Goal: Task Accomplishment & Management: Manage account settings

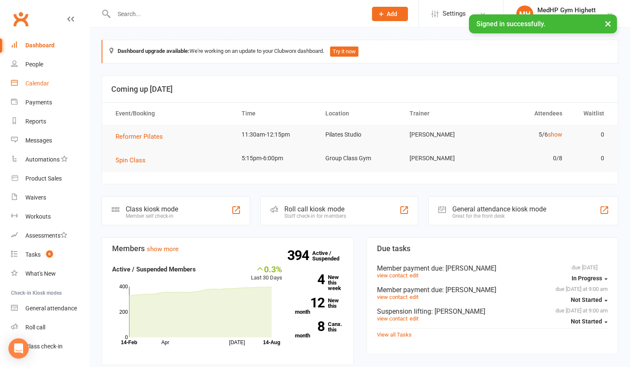
click at [34, 88] on link "Calendar" at bounding box center [50, 83] width 78 height 19
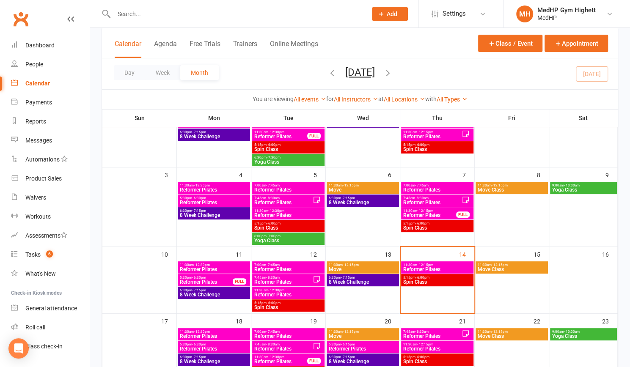
scroll to position [103, 0]
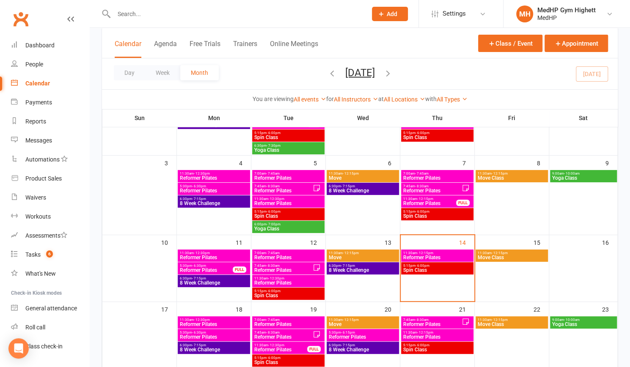
click at [443, 253] on span "11:30am - 12:15pm" at bounding box center [437, 253] width 69 height 4
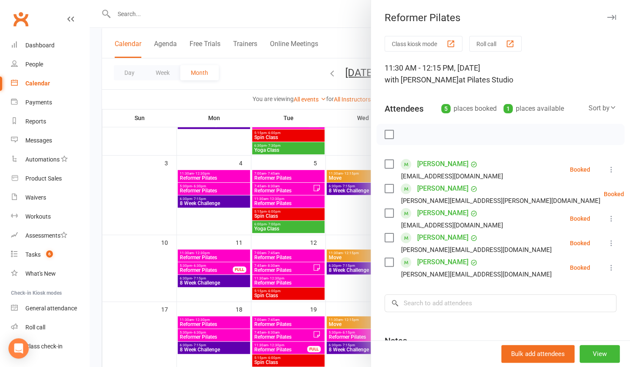
click at [433, 237] on link "[PERSON_NAME]" at bounding box center [442, 238] width 51 height 14
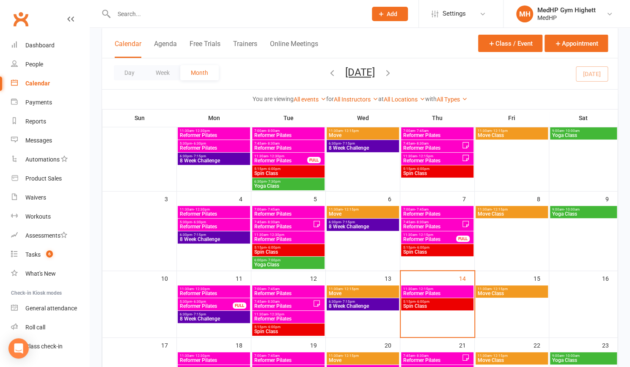
scroll to position [69, 0]
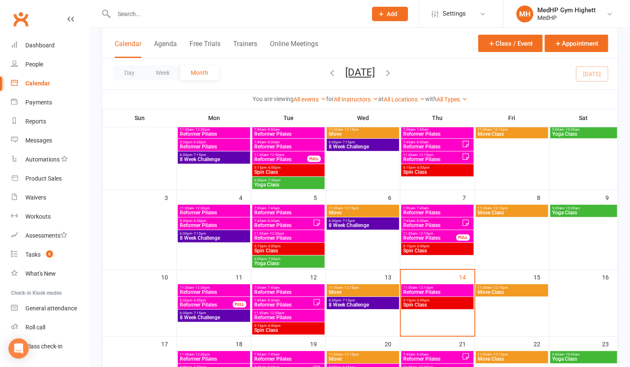
click at [417, 287] on span "- 12:15pm" at bounding box center [425, 288] width 16 height 4
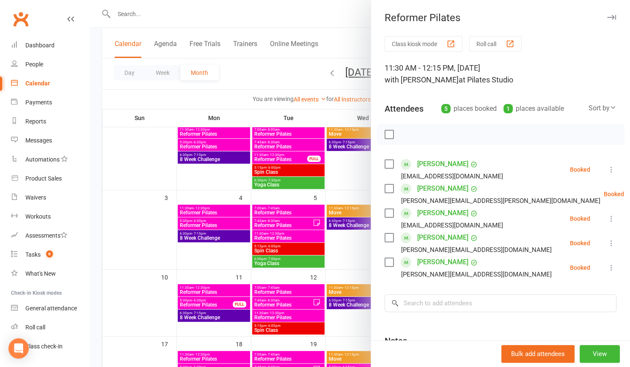
click at [231, 190] on div at bounding box center [360, 183] width 540 height 367
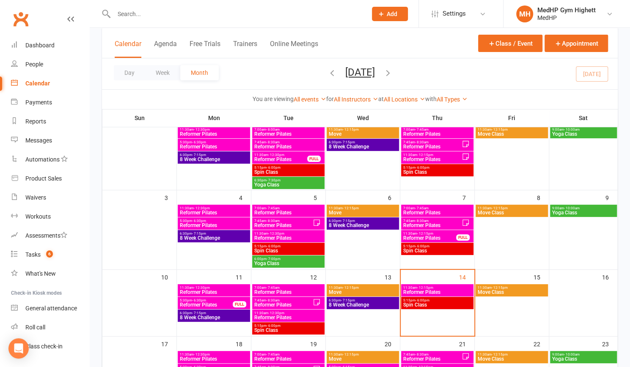
scroll to position [163, 0]
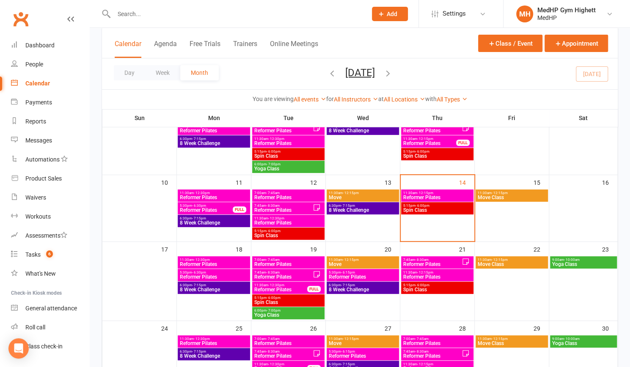
click at [422, 269] on div "11:30am - 12:15pm Reformer Pilates" at bounding box center [437, 275] width 72 height 12
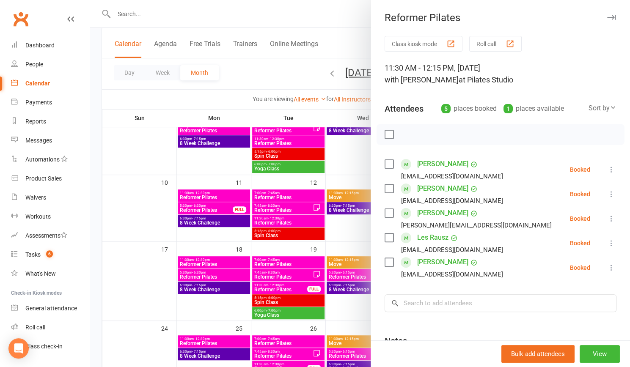
click at [338, 162] on div at bounding box center [360, 183] width 540 height 367
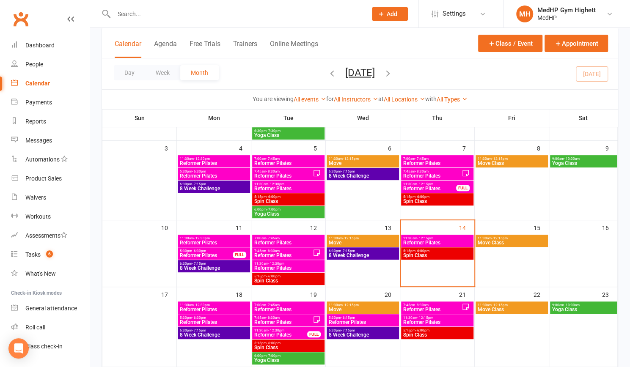
scroll to position [118, 0]
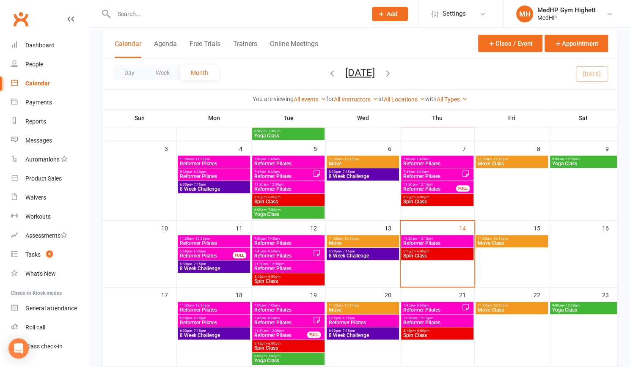
click at [431, 183] on span "- 12:15pm" at bounding box center [425, 185] width 16 height 4
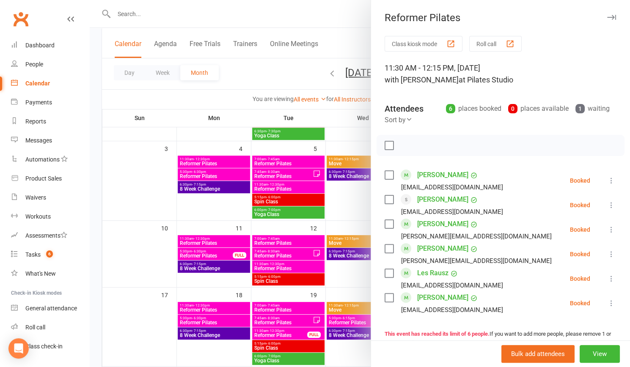
click at [339, 202] on div at bounding box center [360, 183] width 540 height 367
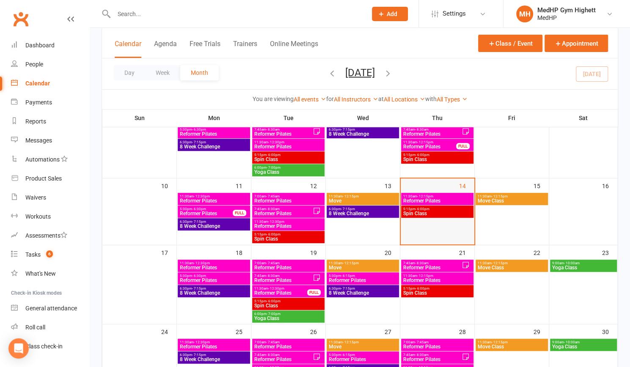
scroll to position [160, 0]
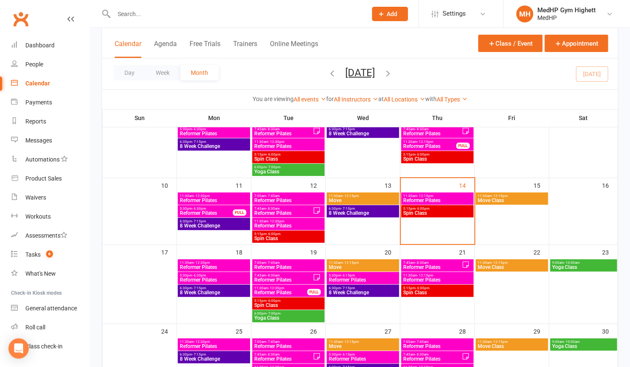
click at [425, 195] on span "- 12:15pm" at bounding box center [425, 196] width 16 height 4
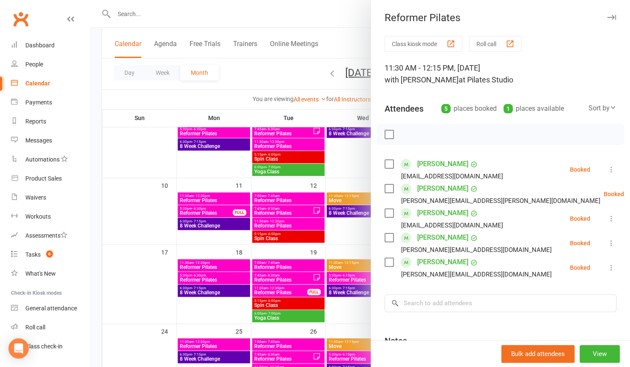
click at [343, 171] on div at bounding box center [360, 183] width 540 height 367
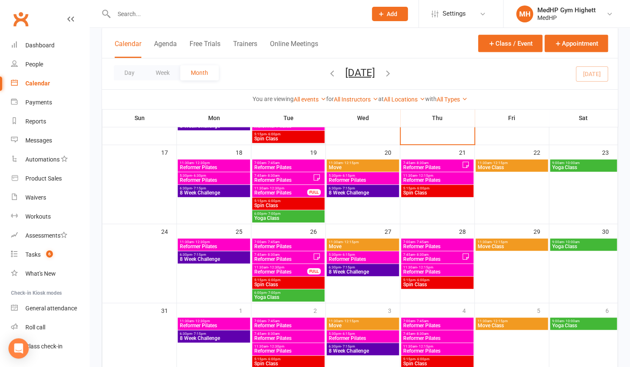
scroll to position [261, 0]
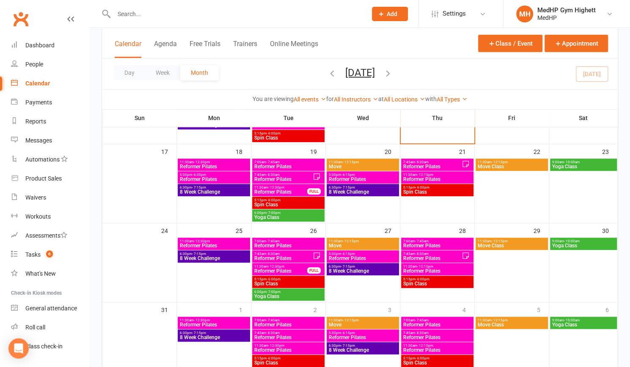
click at [443, 265] on span "11:30am - 12:15pm" at bounding box center [437, 267] width 69 height 4
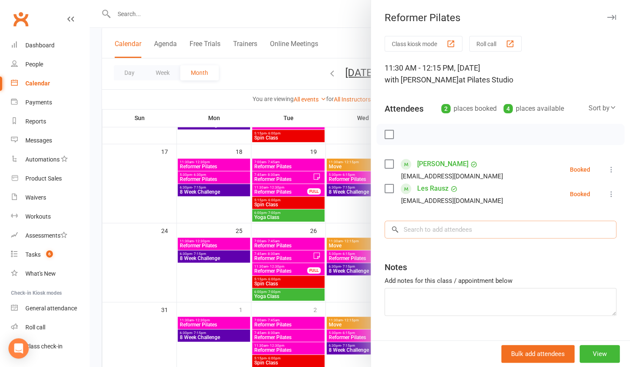
click at [404, 232] on input "search" at bounding box center [501, 230] width 232 height 18
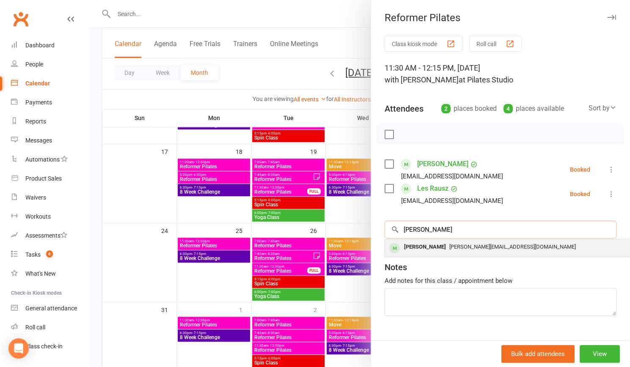
type input "[PERSON_NAME]"
click at [463, 247] on span "[PERSON_NAME][EMAIL_ADDRESS][DOMAIN_NAME]" at bounding box center [512, 247] width 126 height 6
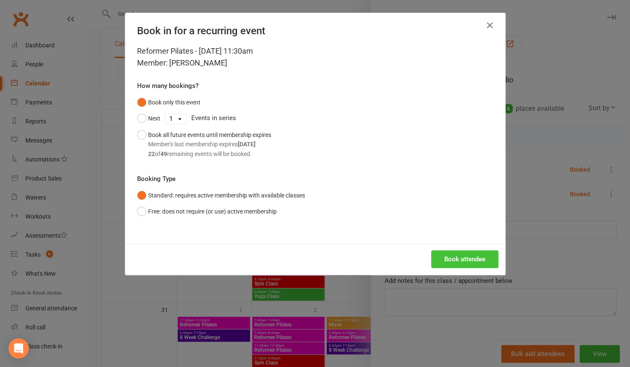
click at [441, 257] on button "Book attendee" at bounding box center [464, 259] width 67 height 18
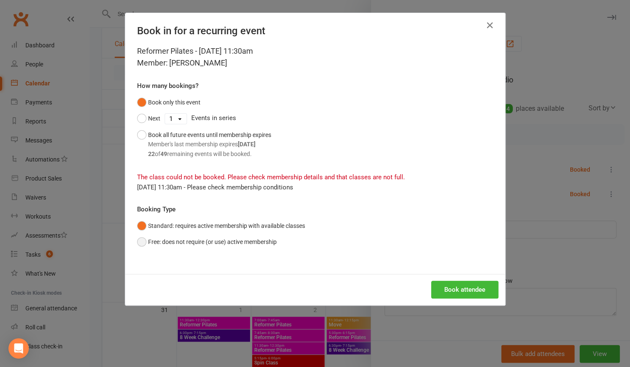
click at [238, 240] on button "Free: does not require (or use) active membership" at bounding box center [207, 242] width 140 height 16
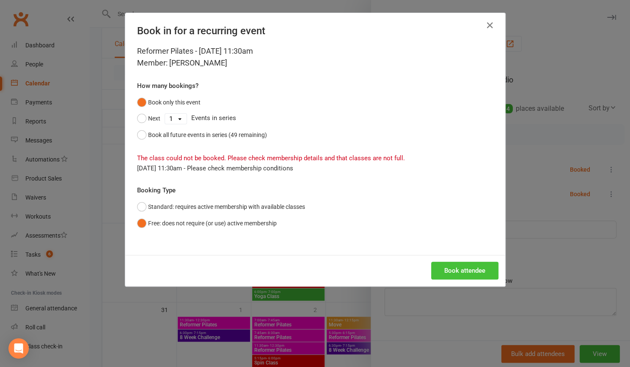
click at [450, 269] on button "Book attendee" at bounding box center [464, 271] width 67 height 18
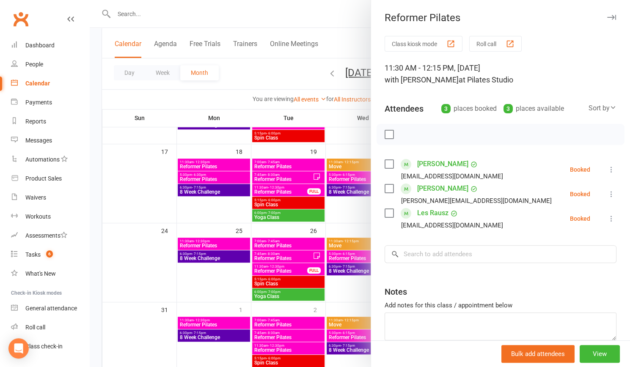
click at [359, 201] on div at bounding box center [360, 183] width 540 height 367
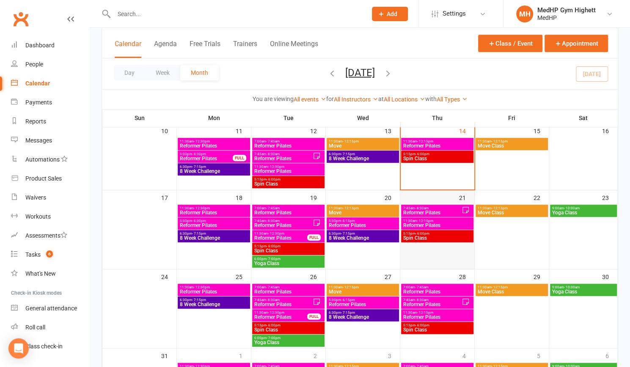
scroll to position [195, 0]
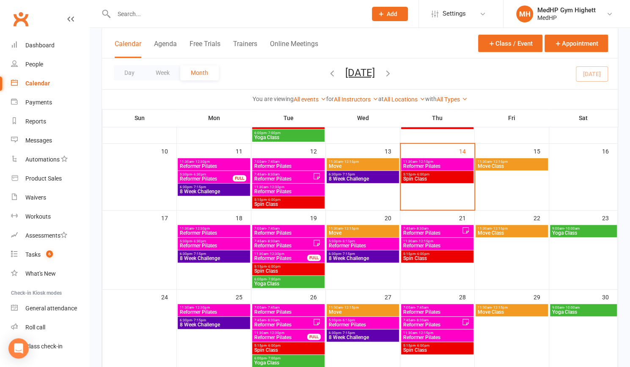
click at [418, 160] on span "- 12:15pm" at bounding box center [425, 162] width 16 height 4
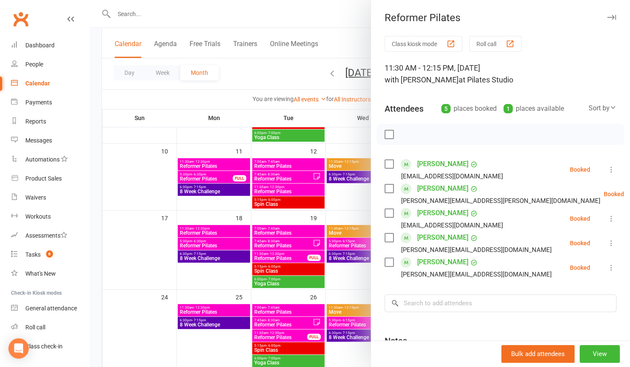
click at [607, 247] on icon at bounding box center [611, 243] width 8 height 8
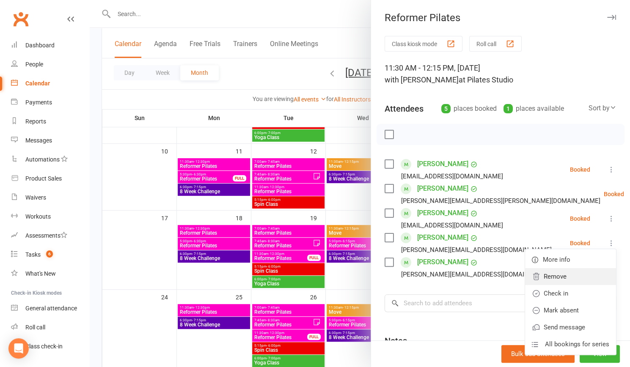
click at [556, 272] on link "Remove" at bounding box center [570, 276] width 91 height 17
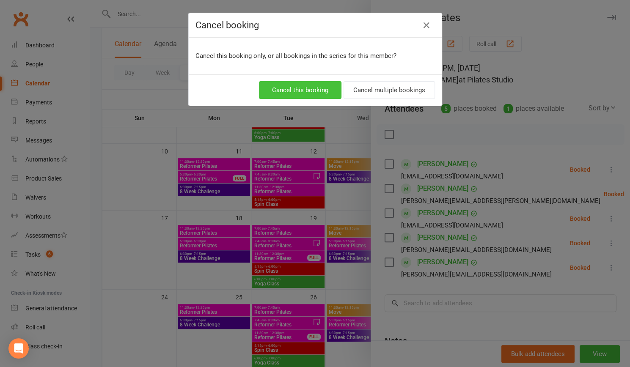
click at [321, 88] on button "Cancel this booking" at bounding box center [300, 90] width 82 height 18
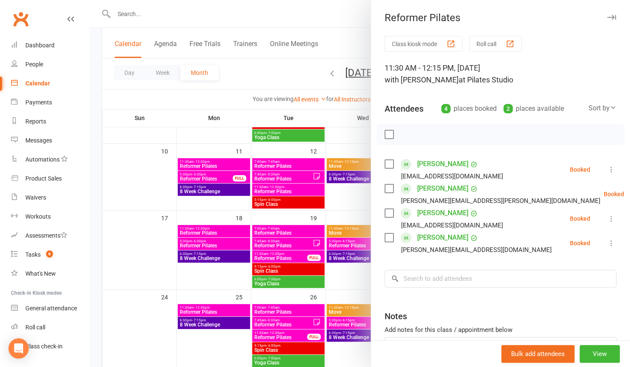
click at [428, 191] on link "[PERSON_NAME]" at bounding box center [442, 189] width 51 height 14
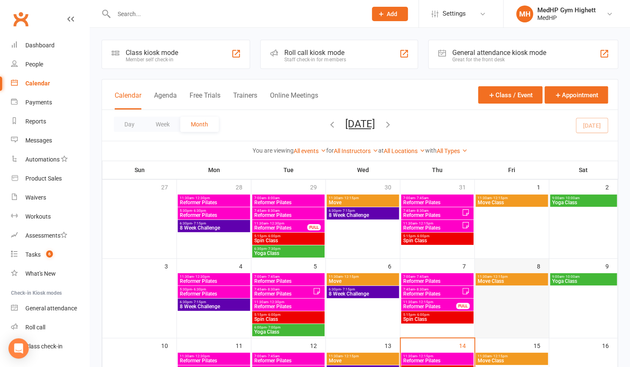
scroll to position [63, 0]
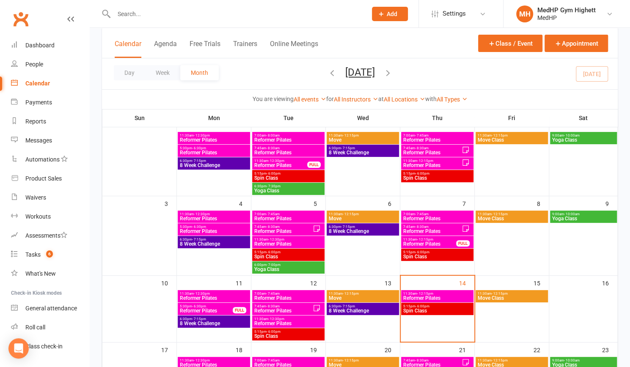
click at [462, 294] on span "11:30am - 12:15pm" at bounding box center [437, 294] width 69 height 4
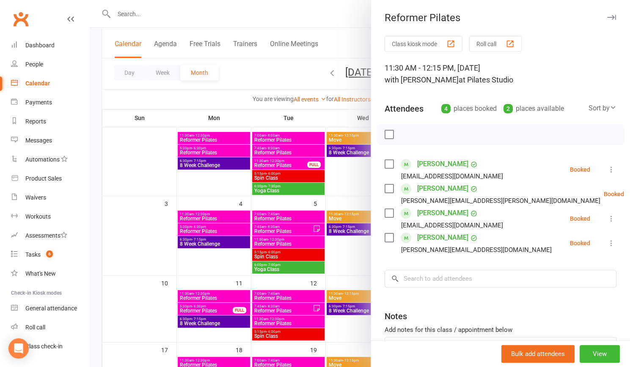
click at [426, 214] on link "[PERSON_NAME]" at bounding box center [442, 213] width 51 height 14
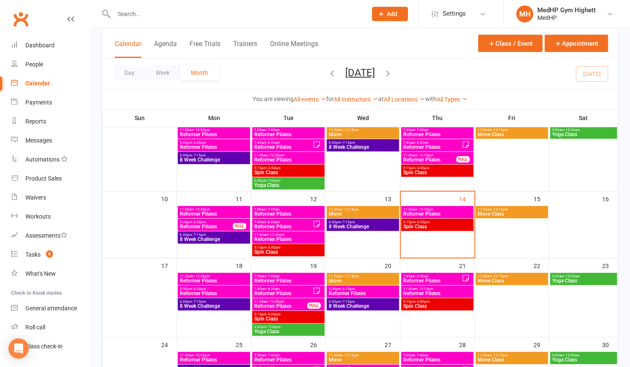
scroll to position [147, 0]
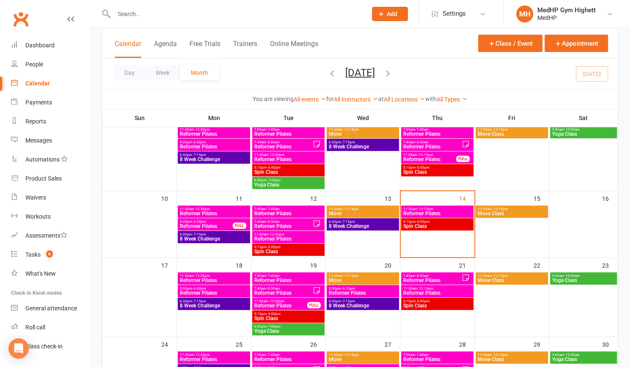
click at [415, 212] on span "Reformer Pilates" at bounding box center [437, 213] width 69 height 5
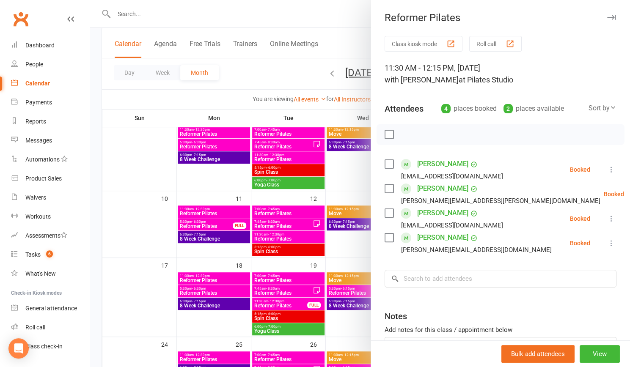
click at [607, 221] on icon at bounding box center [611, 218] width 8 height 8
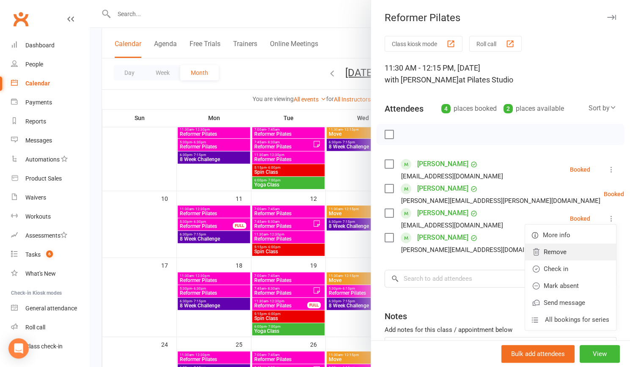
click at [558, 249] on link "Remove" at bounding box center [570, 252] width 91 height 17
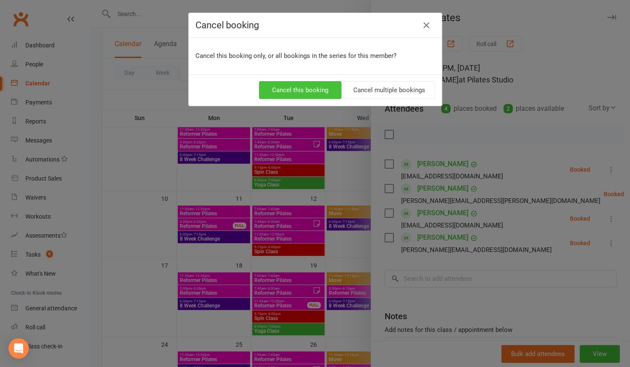
click at [310, 87] on button "Cancel this booking" at bounding box center [300, 90] width 82 height 18
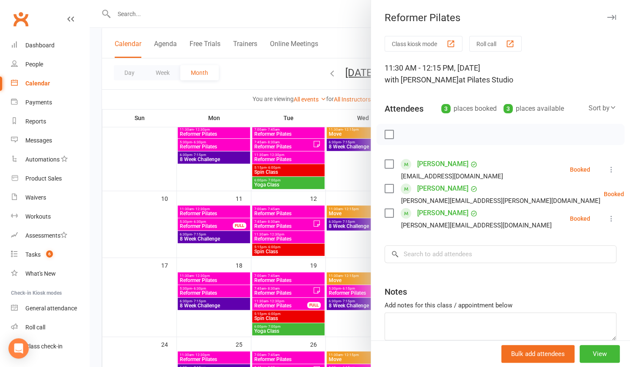
click at [433, 163] on link "[PERSON_NAME]" at bounding box center [442, 164] width 51 height 14
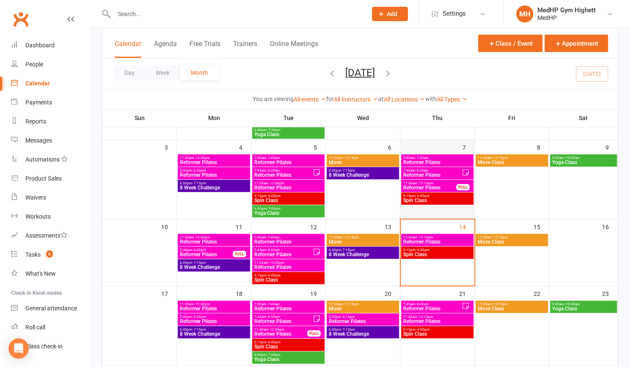
scroll to position [120, 0]
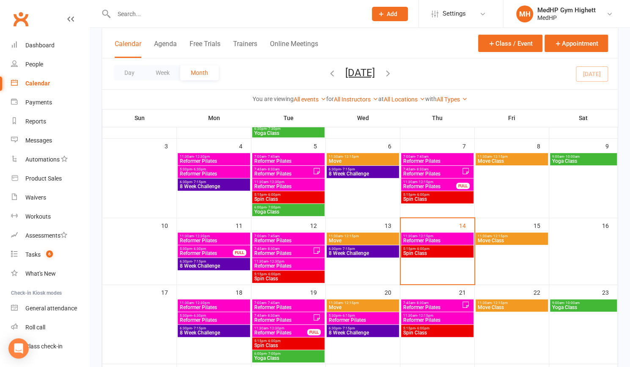
click at [430, 238] on span "Reformer Pilates" at bounding box center [437, 240] width 69 height 5
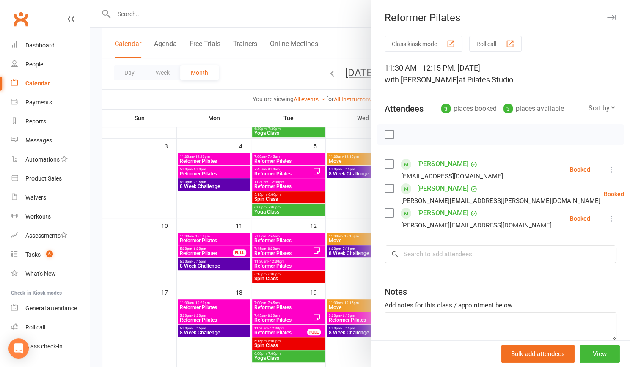
click at [607, 169] on icon at bounding box center [611, 169] width 8 height 8
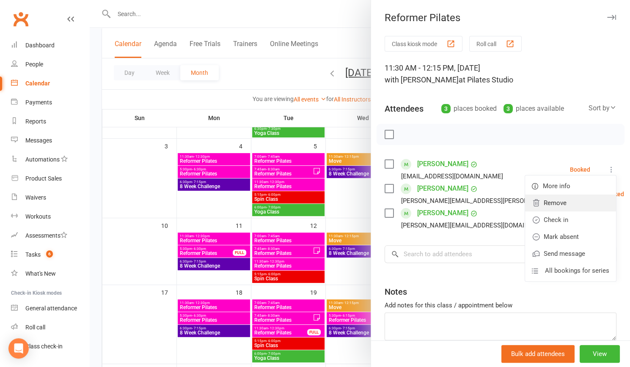
click at [550, 203] on link "Remove" at bounding box center [570, 203] width 91 height 17
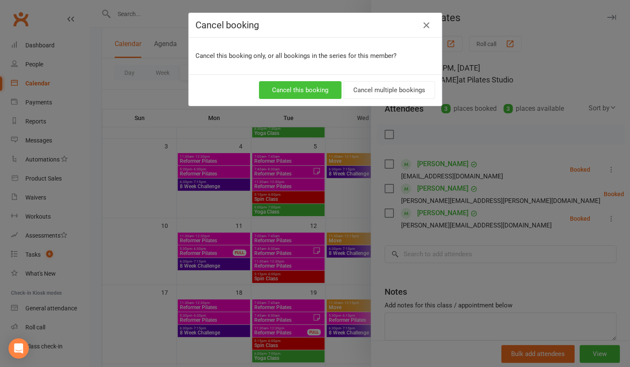
click at [318, 93] on button "Cancel this booking" at bounding box center [300, 90] width 82 height 18
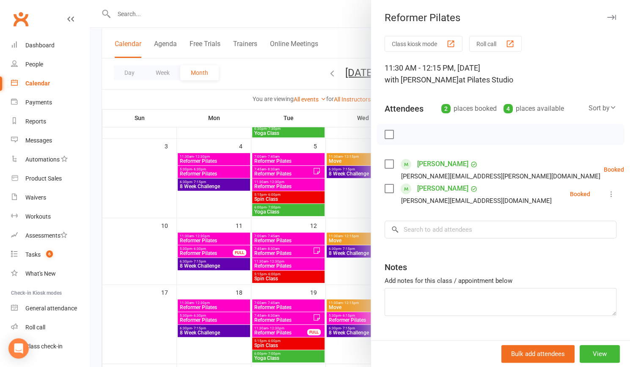
click at [449, 189] on link "[PERSON_NAME]" at bounding box center [442, 189] width 51 height 14
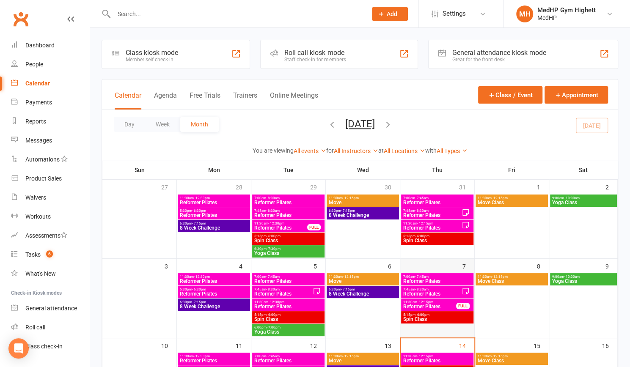
scroll to position [96, 0]
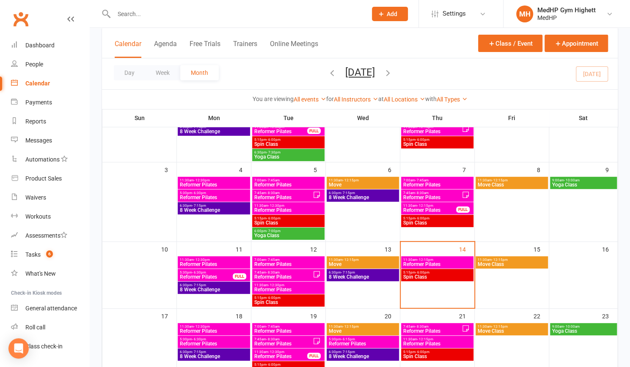
click at [447, 258] on span "11:30am - 12:15pm" at bounding box center [437, 260] width 69 height 4
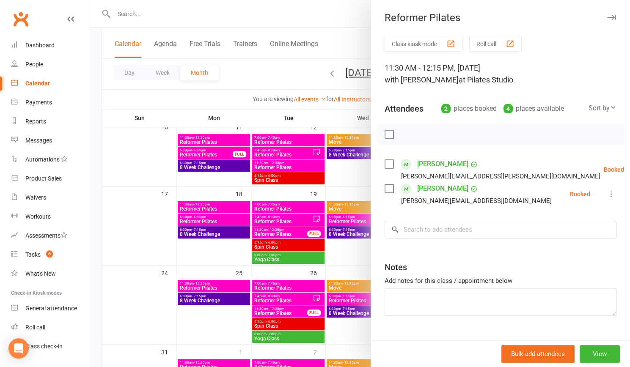
scroll to position [181, 0]
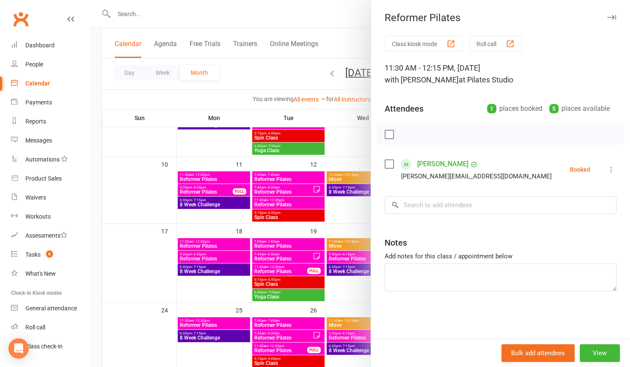
click at [336, 137] on div at bounding box center [360, 183] width 540 height 367
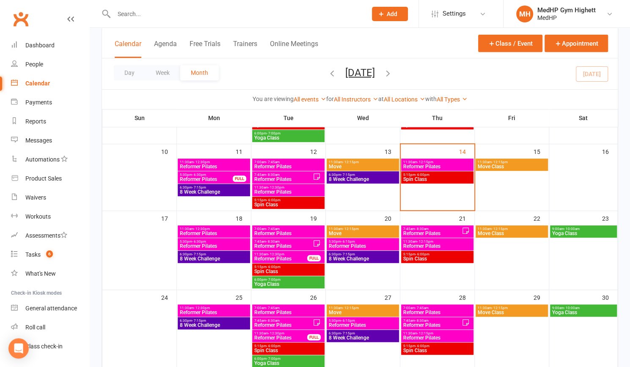
scroll to position [171, 0]
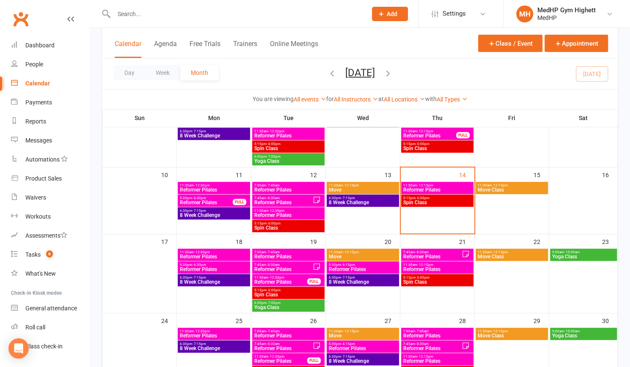
click at [413, 150] on span "Spin Class" at bounding box center [437, 148] width 69 height 5
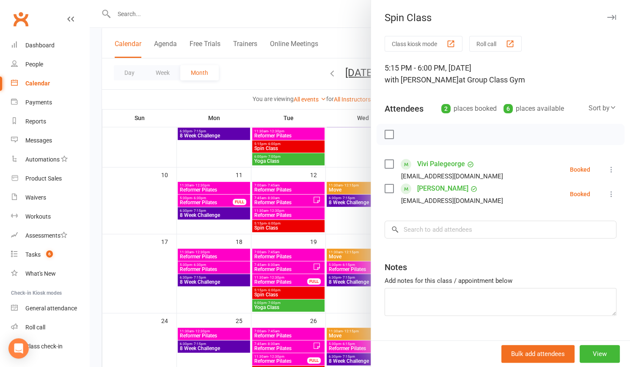
click at [428, 165] on link "Vivi Palegeorge" at bounding box center [441, 164] width 48 height 14
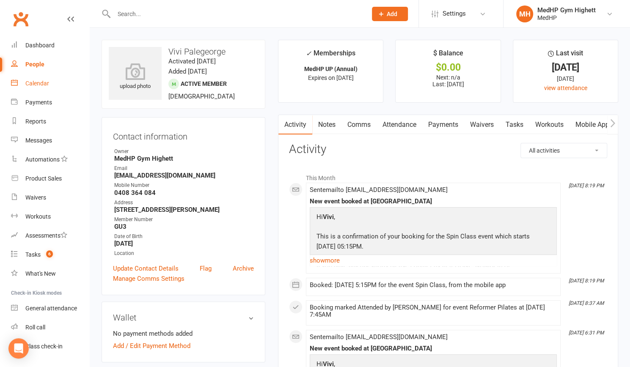
click at [43, 85] on div "Calendar" at bounding box center [37, 83] width 24 height 7
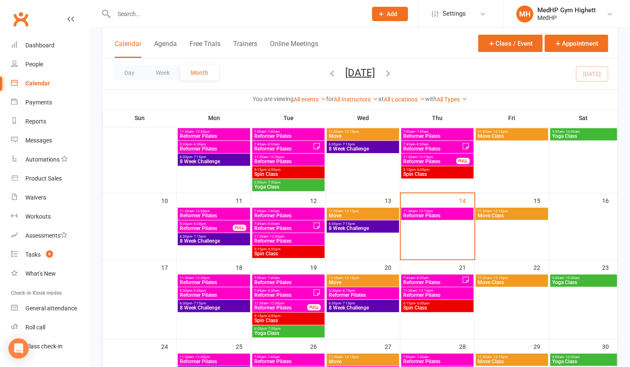
scroll to position [146, 0]
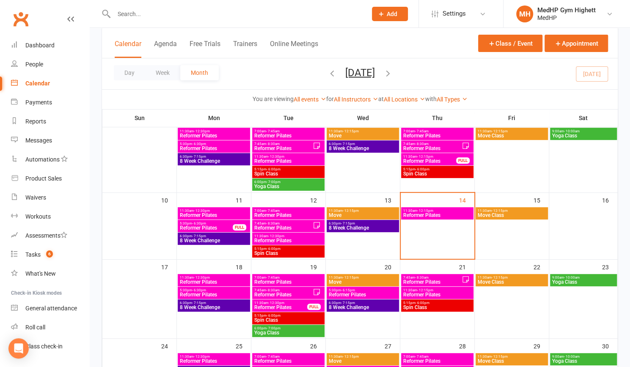
click at [434, 307] on span "Spin Class" at bounding box center [437, 307] width 69 height 5
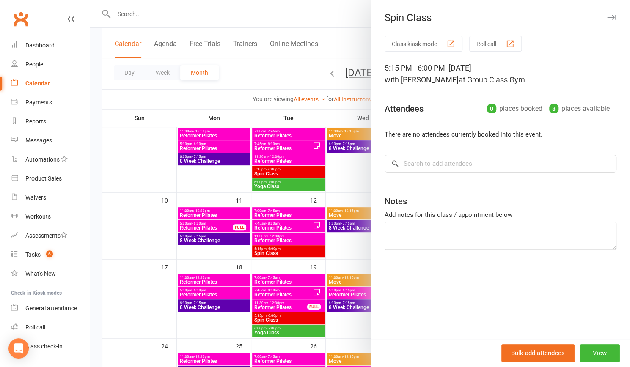
click at [350, 208] on div at bounding box center [360, 183] width 540 height 367
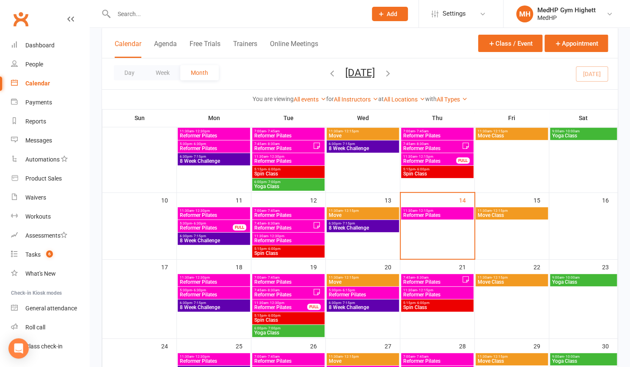
click at [437, 168] on span "5:15pm - 6:00pm" at bounding box center [437, 170] width 69 height 4
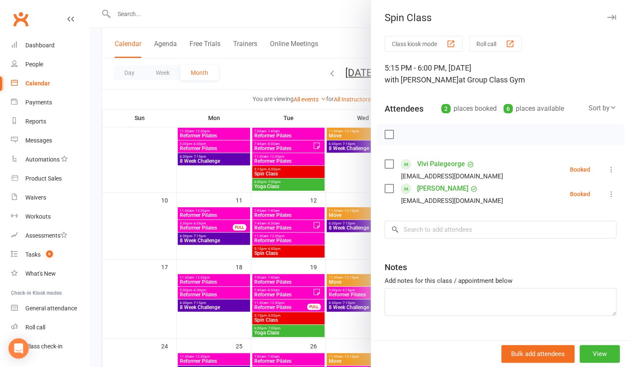
click at [442, 189] on link "[PERSON_NAME]" at bounding box center [442, 189] width 51 height 14
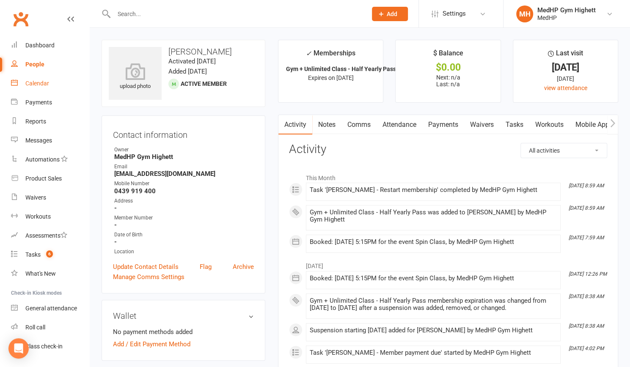
click at [36, 81] on div "Calendar" at bounding box center [37, 83] width 24 height 7
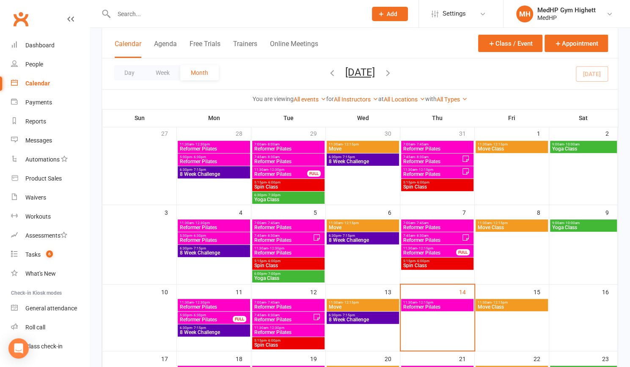
scroll to position [46, 0]
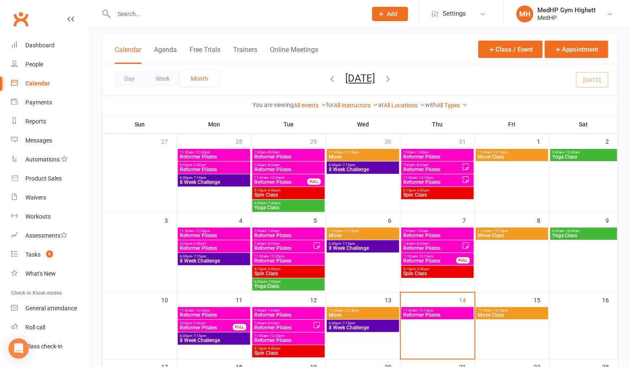
click at [433, 189] on span "5:15pm - 6:00pm" at bounding box center [437, 191] width 69 height 4
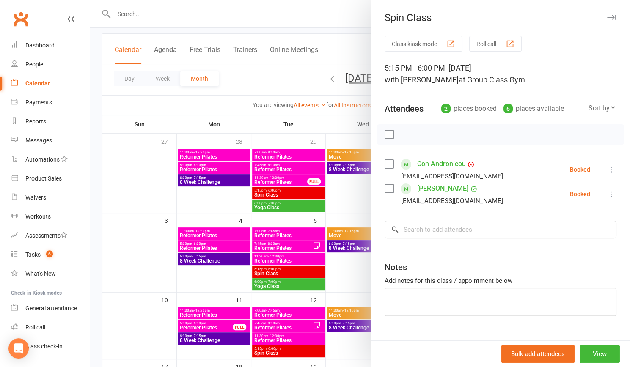
click at [426, 188] on link "[PERSON_NAME]" at bounding box center [442, 189] width 51 height 14
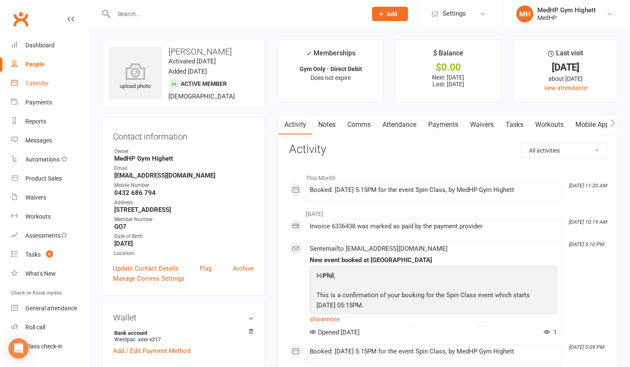
click at [51, 89] on link "Calendar" at bounding box center [50, 83] width 78 height 19
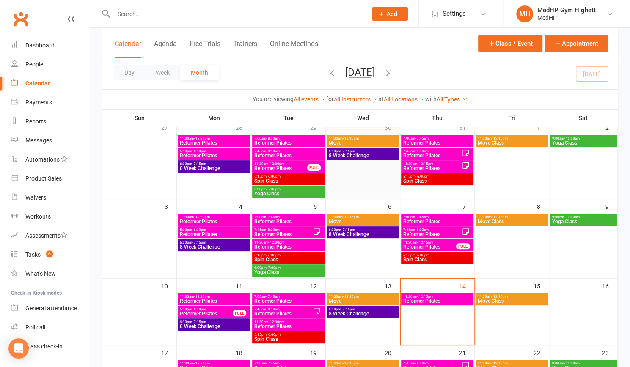
scroll to position [60, 0]
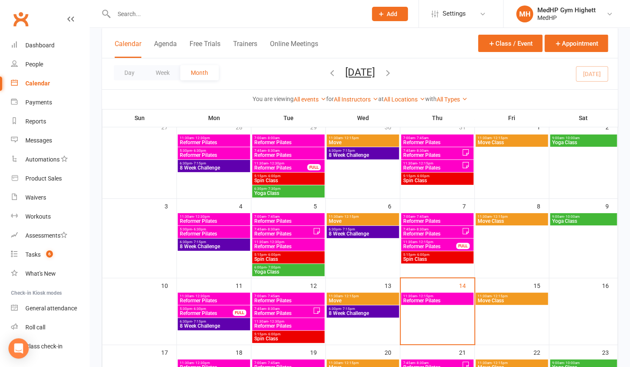
click at [433, 297] on span "11:30am - 12:15pm" at bounding box center [437, 296] width 69 height 4
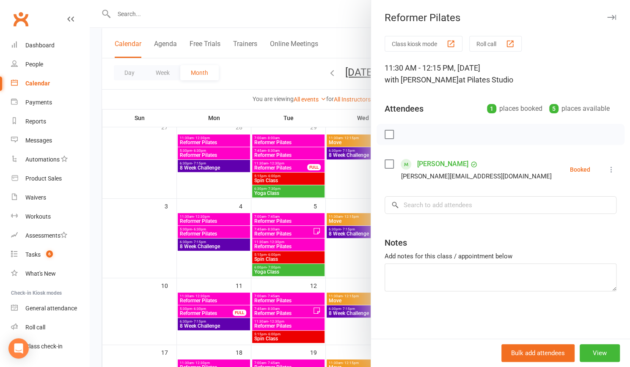
click at [282, 71] on div at bounding box center [360, 183] width 540 height 367
